Goal: Task Accomplishment & Management: Use online tool/utility

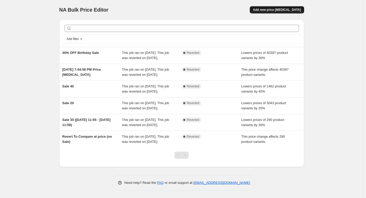
click at [268, 12] on button "Add new price [MEDICAL_DATA]" at bounding box center [277, 9] width 54 height 7
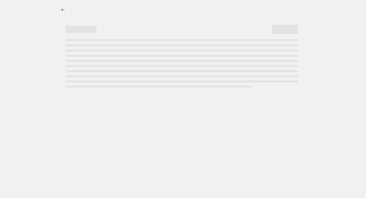
select select "percentage"
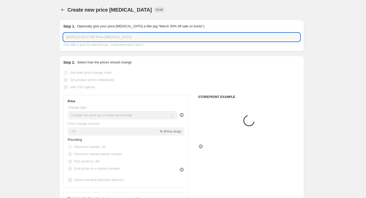
click at [81, 35] on input "[DATE] 8:29:57 PM Price [MEDICAL_DATA]" at bounding box center [181, 37] width 237 height 8
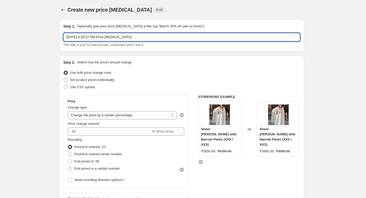
click at [81, 35] on input "Aug 14, 2025, 8:29:57 PM Price change job" at bounding box center [181, 37] width 237 height 8
click at [96, 37] on input "40% OFF Gulabo 15 aug 12 am to 17 aug 11:55pm" at bounding box center [181, 37] width 237 height 8
click at [107, 36] on input "40% OFF Gulabo 14 aug 12 am to 17 aug 11:55pm" at bounding box center [181, 37] width 237 height 8
click at [115, 39] on input "40% OFF Gulabo 14 aug 11:55 am to 17 aug 11:55pm" at bounding box center [181, 37] width 237 height 8
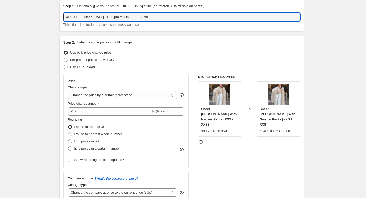
scroll to position [26, 0]
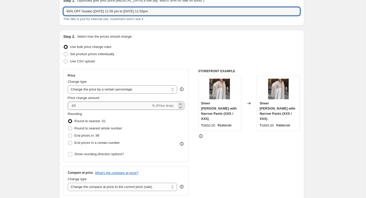
type input "40% OFF Gulabo 14 aug 11:55 pm to 17 aug 11:55pm"
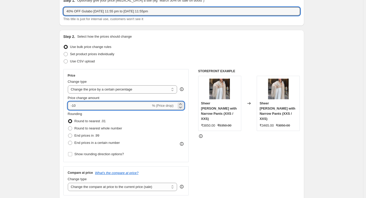
click at [75, 105] on input "-10" at bounding box center [109, 106] width 83 height 8
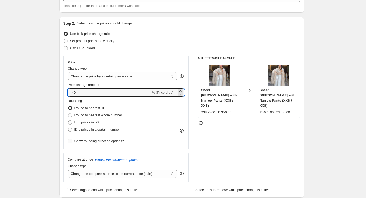
scroll to position [52, 0]
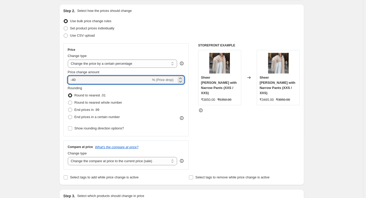
type input "-40"
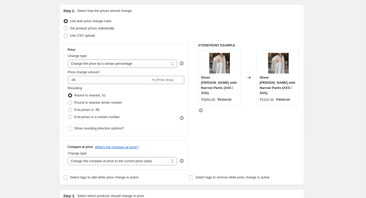
click at [181, 90] on div "Rounding Round to nearest .01 Round to nearest whole number End prices in .99 E…" at bounding box center [126, 103] width 117 height 35
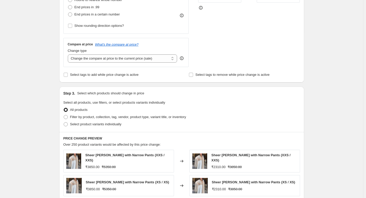
scroll to position [155, 0]
click at [91, 118] on span "Filter by product, collection, tag, vendor, product type, variant title, or inv…" at bounding box center [128, 116] width 116 height 4
click at [64, 115] on input "Filter by product, collection, tag, vendor, product type, variant title, or inv…" at bounding box center [64, 114] width 0 height 0
radio input "true"
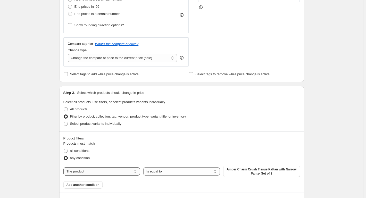
click at [119, 169] on select "The product The product's collection The product's tag The product's vendor The…" at bounding box center [101, 171] width 77 height 8
select select "tag"
click at [256, 172] on button "3 Piece Kurta Set" at bounding box center [261, 169] width 77 height 7
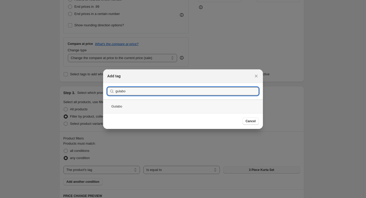
type input "gulabo"
click at [143, 106] on div "Gulabo" at bounding box center [183, 106] width 160 height 14
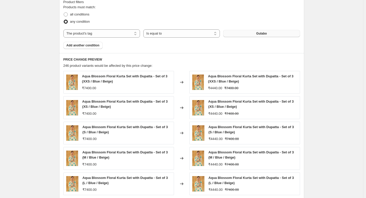
scroll to position [384, 0]
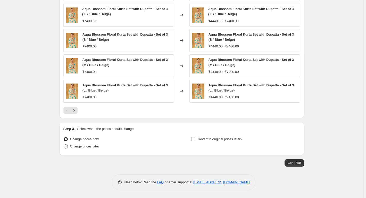
click at [81, 148] on span "Change prices later" at bounding box center [84, 146] width 29 height 4
click at [64, 145] on input "Change prices later" at bounding box center [64, 144] width 0 height 0
radio input "true"
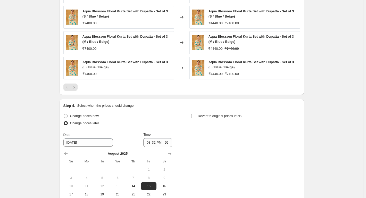
scroll to position [412, 0]
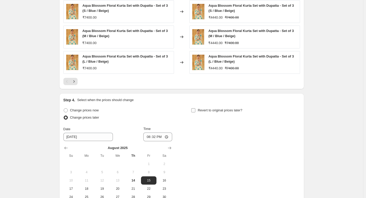
click at [209, 111] on span "Revert to original prices later?" at bounding box center [220, 110] width 45 height 4
click at [195, 111] on input "Revert to original prices later?" at bounding box center [193, 110] width 4 height 4
checkbox input "true"
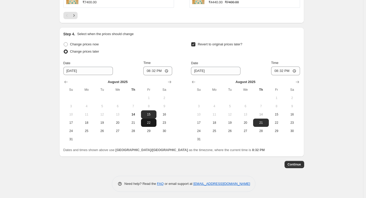
scroll to position [480, 0]
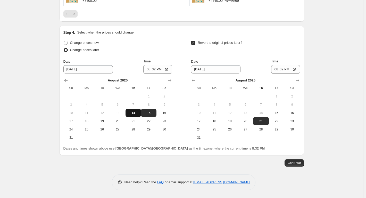
click at [133, 113] on span "14" at bounding box center [133, 113] width 11 height 4
type input "8/14/2025"
click at [168, 69] on input "20:32" at bounding box center [157, 69] width 29 height 9
type input "23:45"
click at [173, 58] on div "Change prices now Change prices later Date 8/14/2025 Time 23:45 August 2025 Su …" at bounding box center [181, 90] width 237 height 103
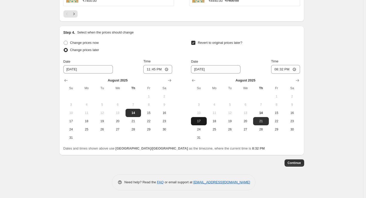
click at [203, 122] on span "17" at bounding box center [198, 121] width 11 height 4
type input "8/17/2025"
click at [292, 69] on input "20:32" at bounding box center [285, 69] width 29 height 9
click at [296, 70] on input "20:32" at bounding box center [285, 69] width 29 height 9
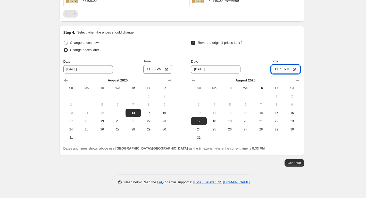
click at [296, 70] on input "23:45" at bounding box center [285, 69] width 29 height 9
type input "23:50"
click at [167, 70] on input "23:45" at bounding box center [157, 69] width 29 height 9
type input "23:50"
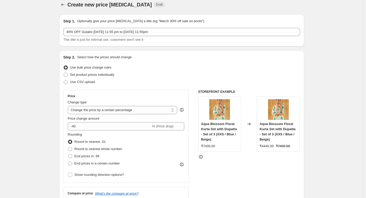
scroll to position [0, 0]
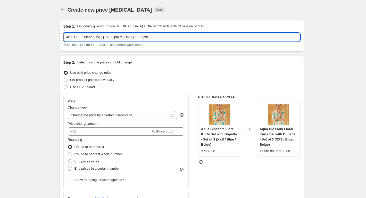
click at [111, 39] on input "40% OFF Gulabo 14 aug 11:55 pm to 17 aug 11:55pm" at bounding box center [181, 37] width 237 height 8
click at [142, 36] on input "40% OFF Gulabo 14 aug 11:50 pm to 17 aug 11:55pm" at bounding box center [181, 37] width 237 height 8
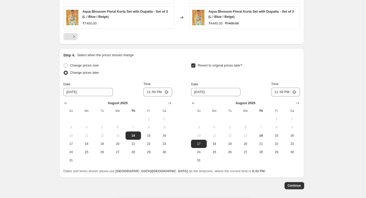
scroll to position [464, 0]
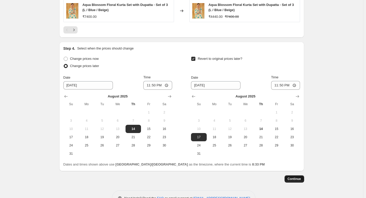
type input "40% OFF Gulabo 14 aug 11:50 pm to 17 aug 11:50pm"
click at [300, 177] on span "Continue" at bounding box center [294, 179] width 13 height 4
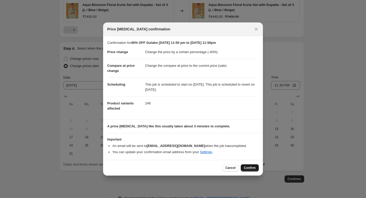
click at [246, 170] on button "Confirm" at bounding box center [250, 167] width 18 height 7
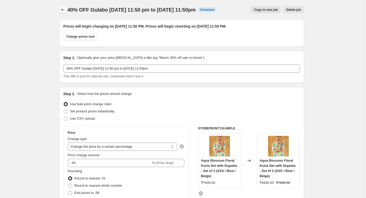
click at [62, 13] on button "Price change jobs" at bounding box center [62, 9] width 7 height 7
